Goal: Task Accomplishment & Management: Manage account settings

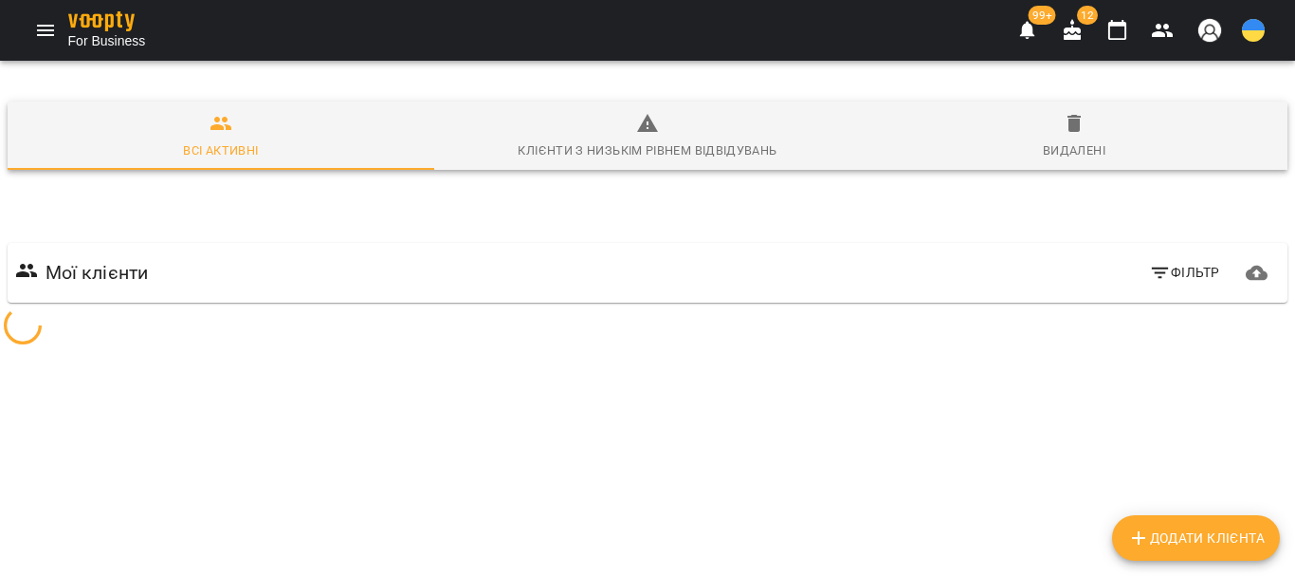
click at [38, 36] on icon "Menu" at bounding box center [45, 30] width 23 height 23
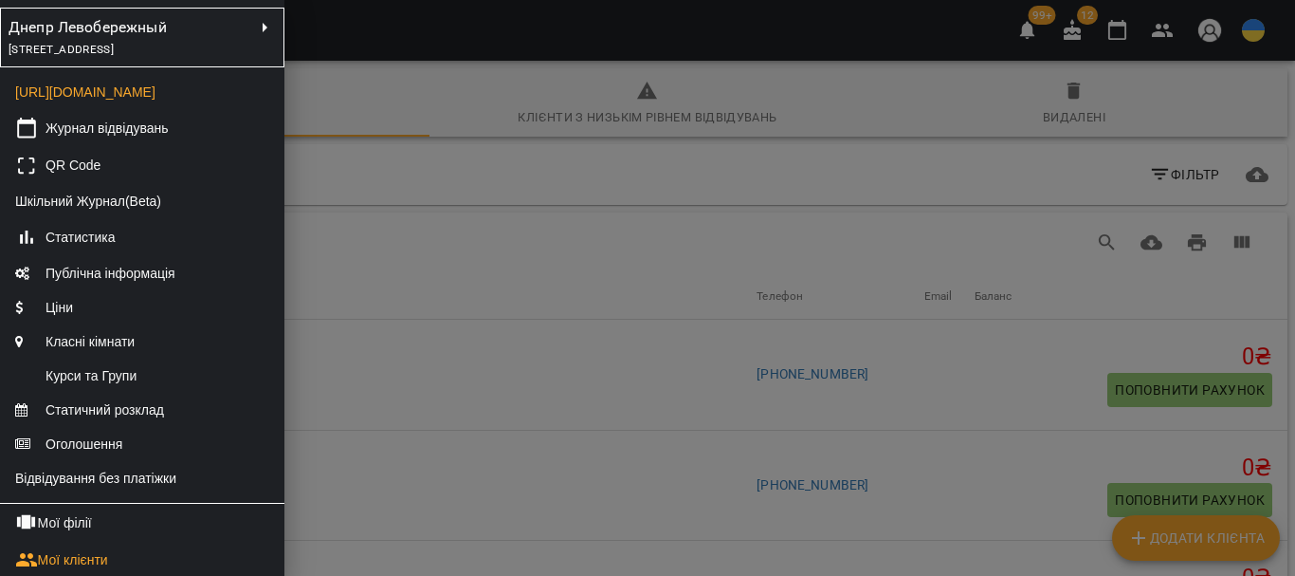
click at [75, 46] on span "[STREET_ADDRESS]" at bounding box center [61, 49] width 105 height 13
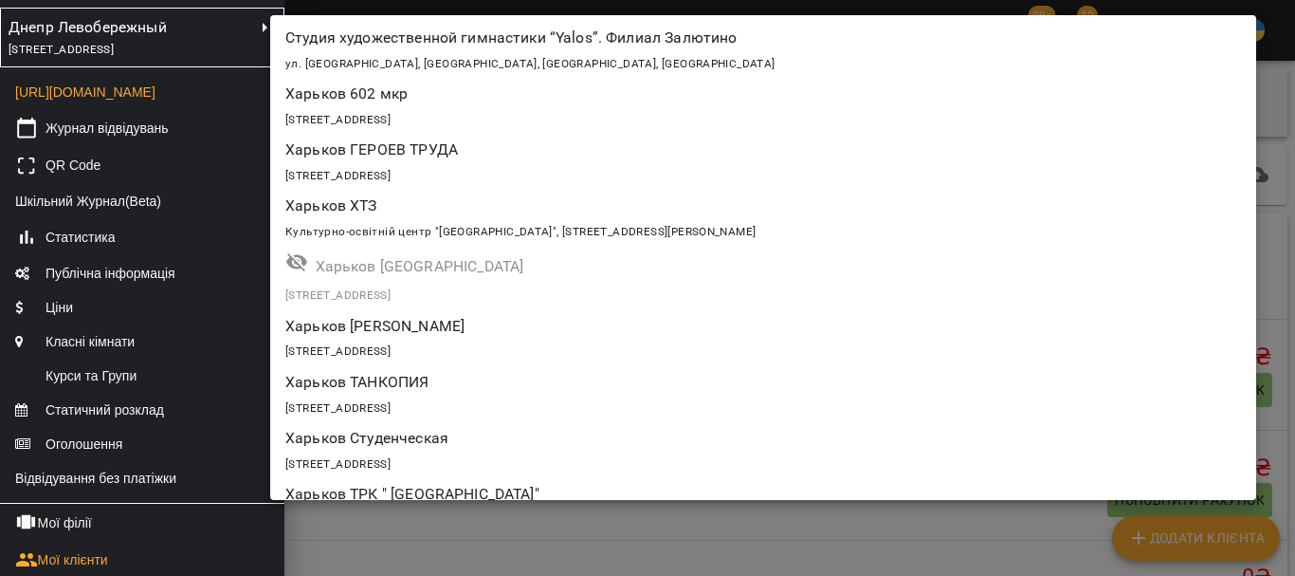
scroll to position [1993, 0]
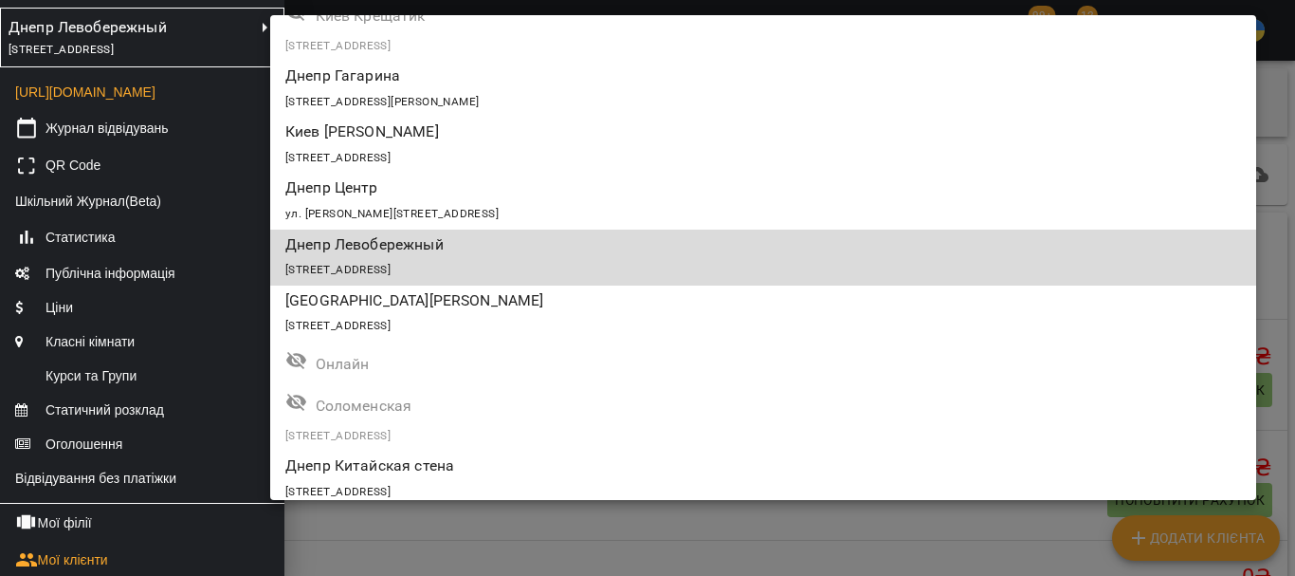
click at [431, 140] on p "Киев [PERSON_NAME]" at bounding box center [682, 131] width 795 height 23
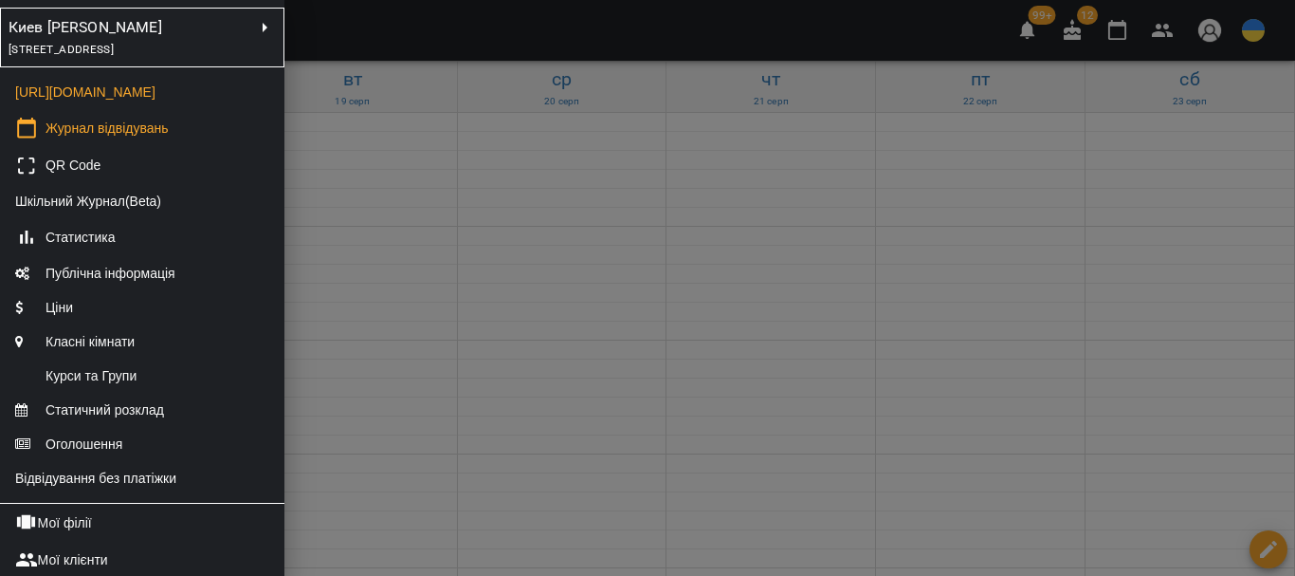
click at [608, 434] on div at bounding box center [647, 288] width 1295 height 576
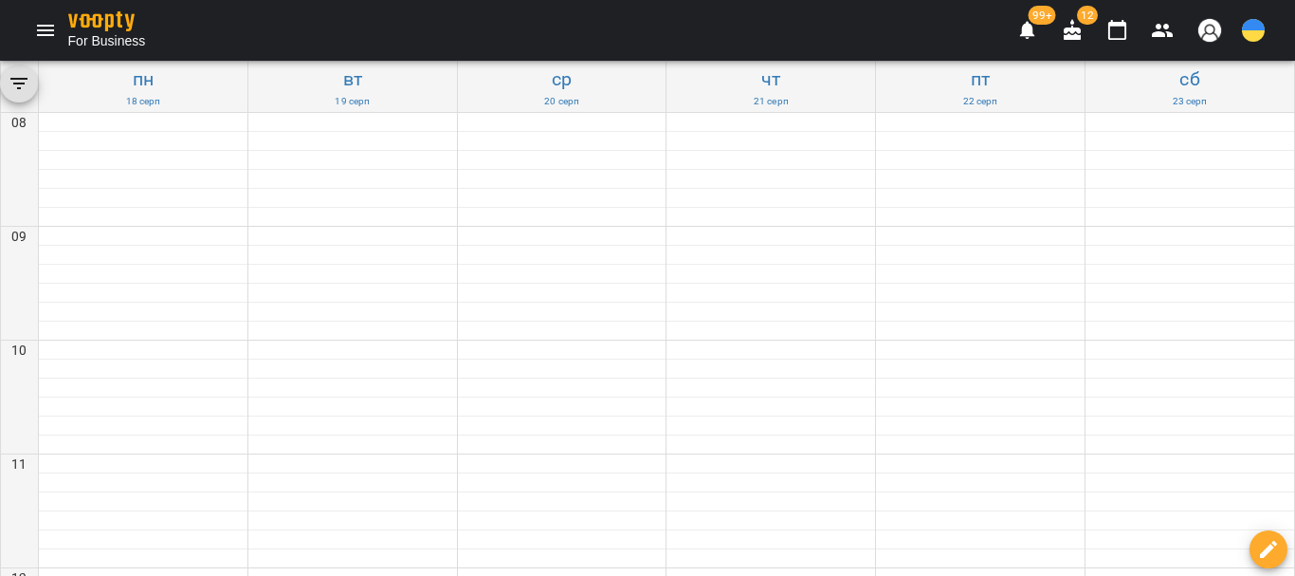
scroll to position [853, 0]
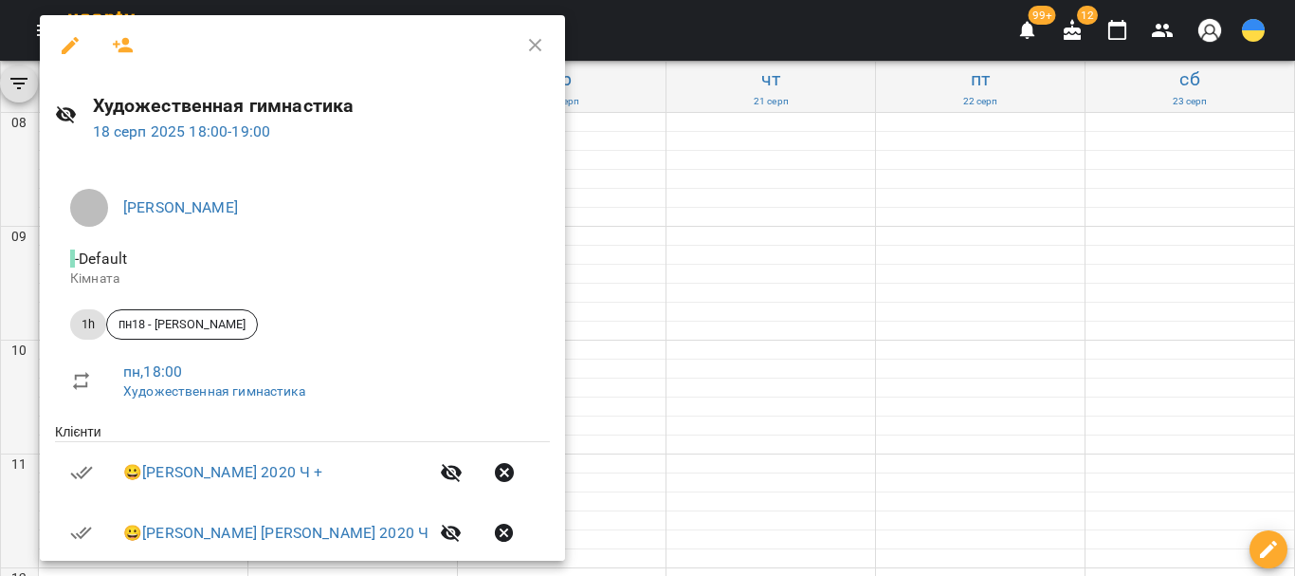
click at [763, 410] on div at bounding box center [647, 288] width 1295 height 576
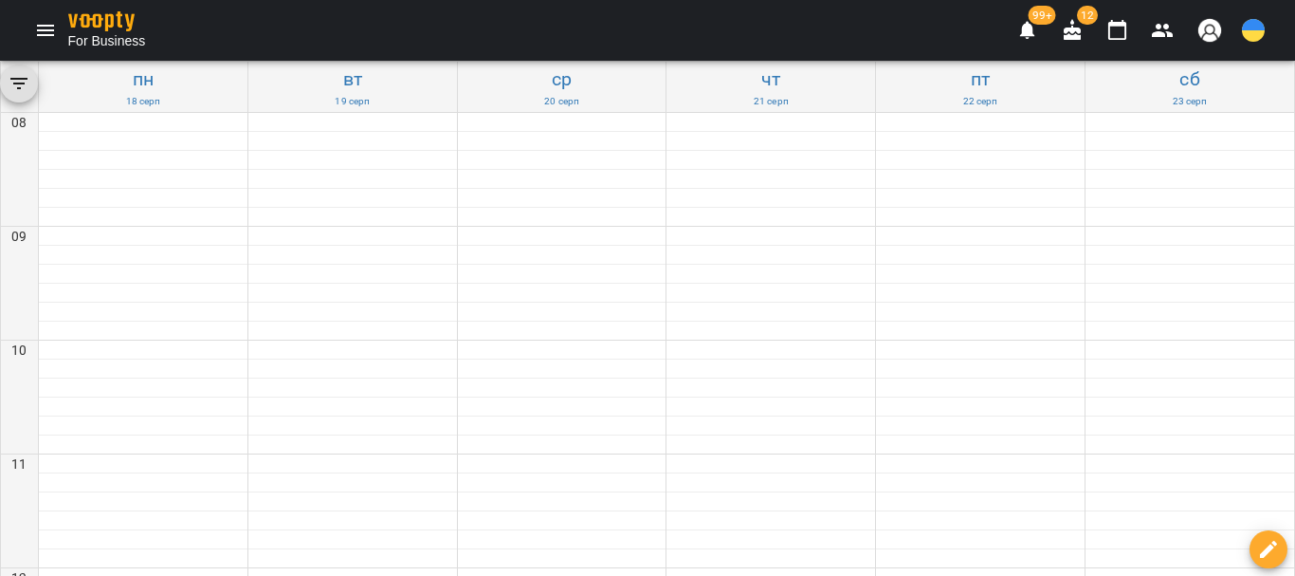
type input "**********"
